Goal: Transaction & Acquisition: Subscribe to service/newsletter

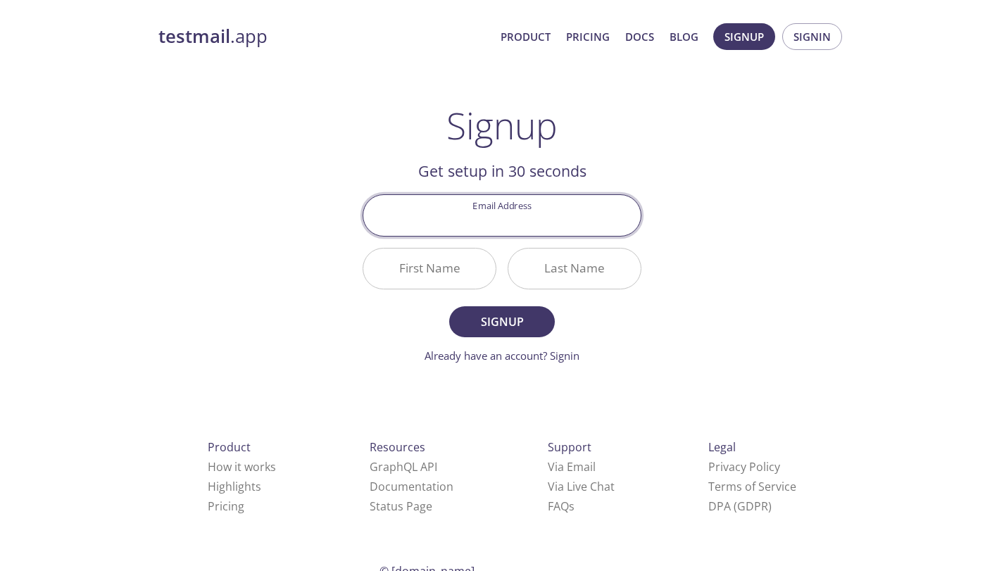
click at [472, 223] on input "Email Address" at bounding box center [501, 215] width 277 height 40
click at [330, 169] on div "testmail .app Product Pricing Docs Blog Signup Signin Signup Get setup in 30 se…" at bounding box center [502, 337] width 721 height 646
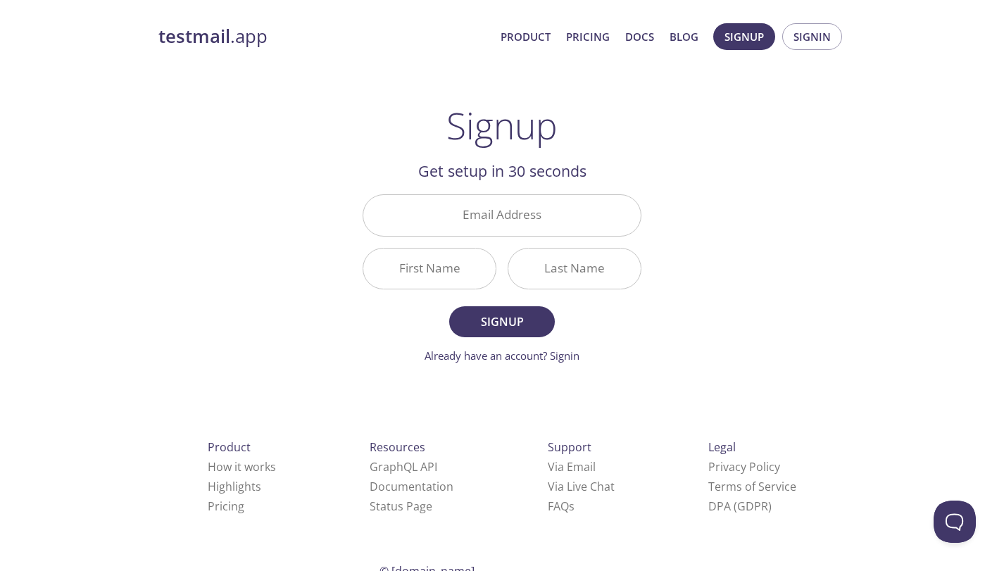
click at [449, 204] on input "Email Address" at bounding box center [501, 215] width 277 height 40
click at [331, 161] on div "testmail .app Product Pricing Docs Blog Signup Signin Signup Get setup in 30 se…" at bounding box center [502, 337] width 721 height 646
